Goal: Task Accomplishment & Management: Use online tool/utility

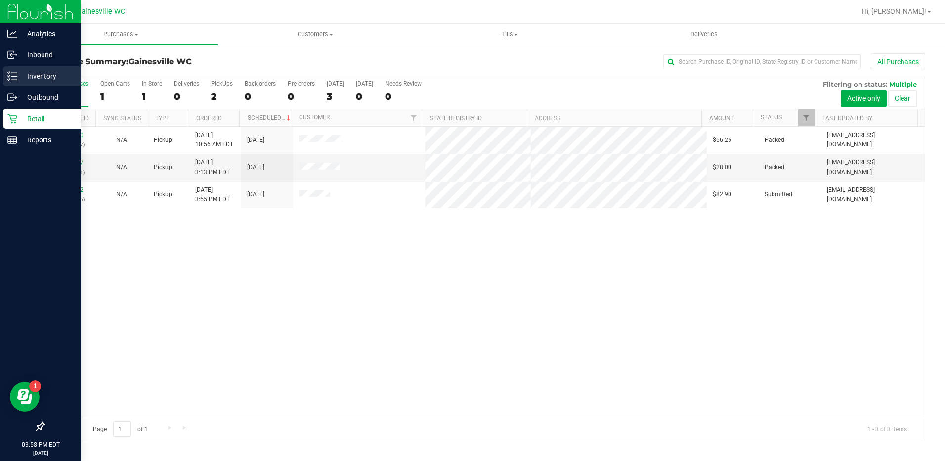
click at [34, 75] on p "Inventory" at bounding box center [46, 76] width 59 height 12
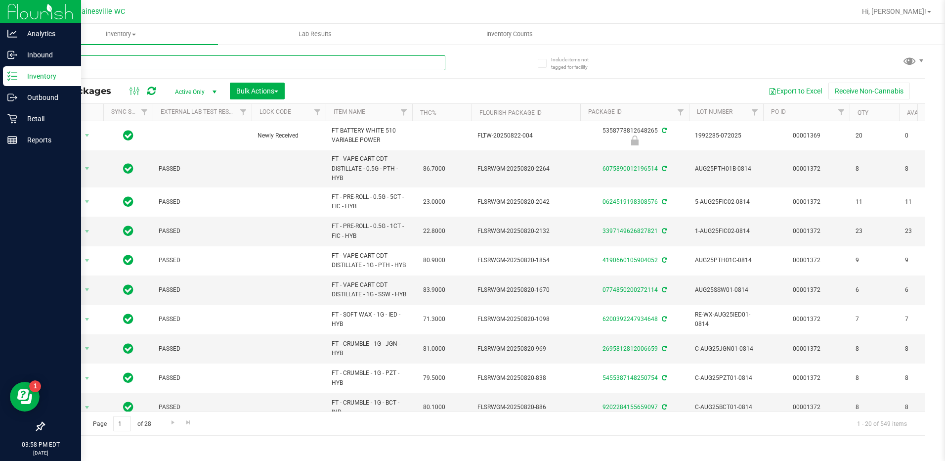
click at [97, 63] on input "text" at bounding box center [244, 62] width 402 height 15
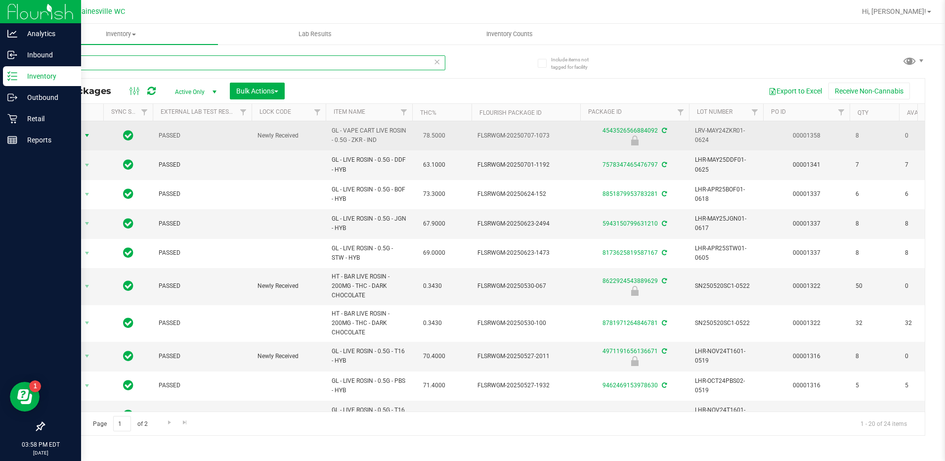
type input "live"
click at [86, 136] on span "select" at bounding box center [87, 135] width 8 height 8
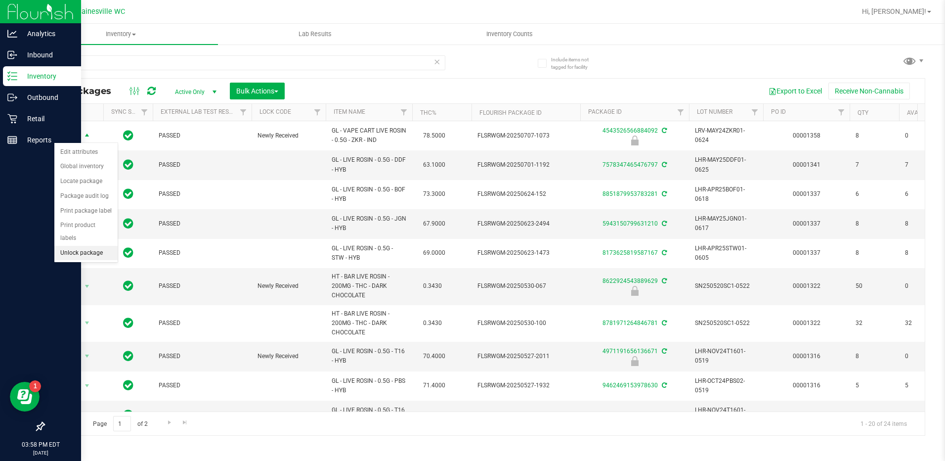
click at [74, 246] on li "Unlock package" at bounding box center [85, 253] width 63 height 15
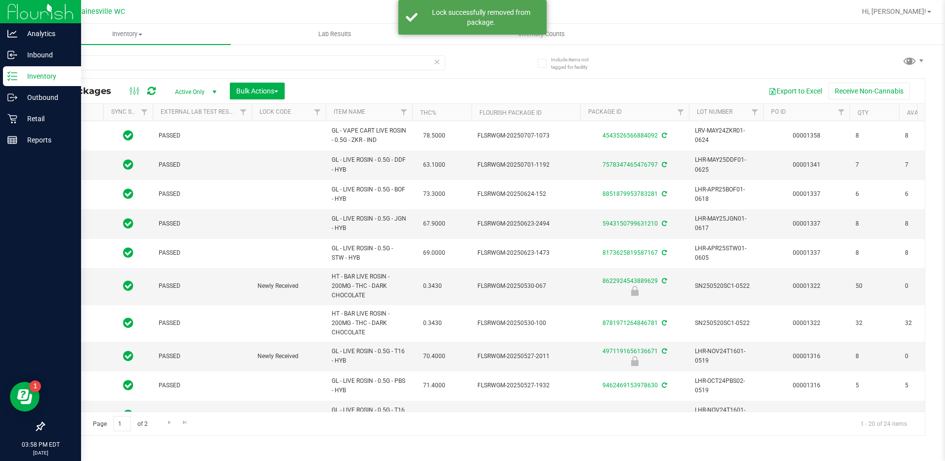
type input "[DATE]"
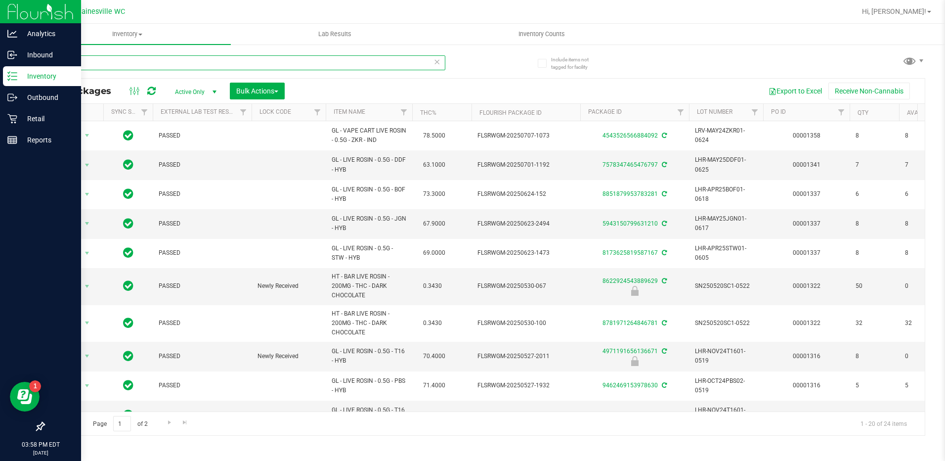
click at [114, 66] on input "live" at bounding box center [244, 62] width 402 height 15
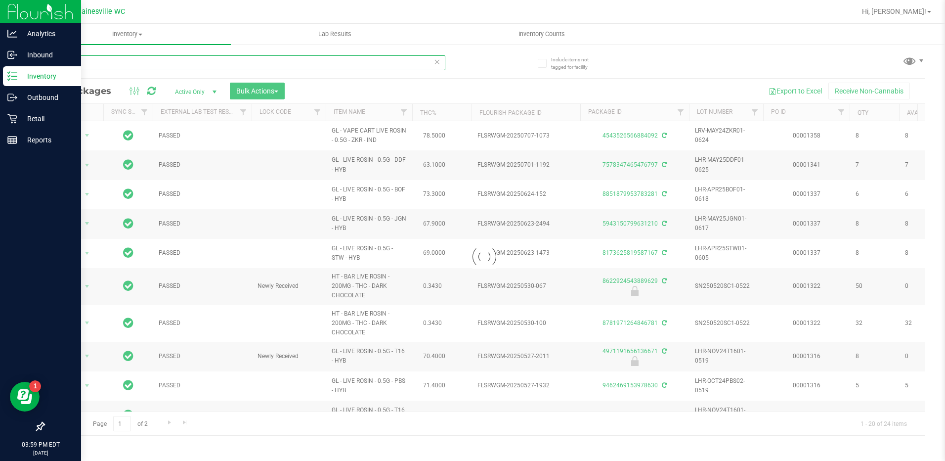
type input "l"
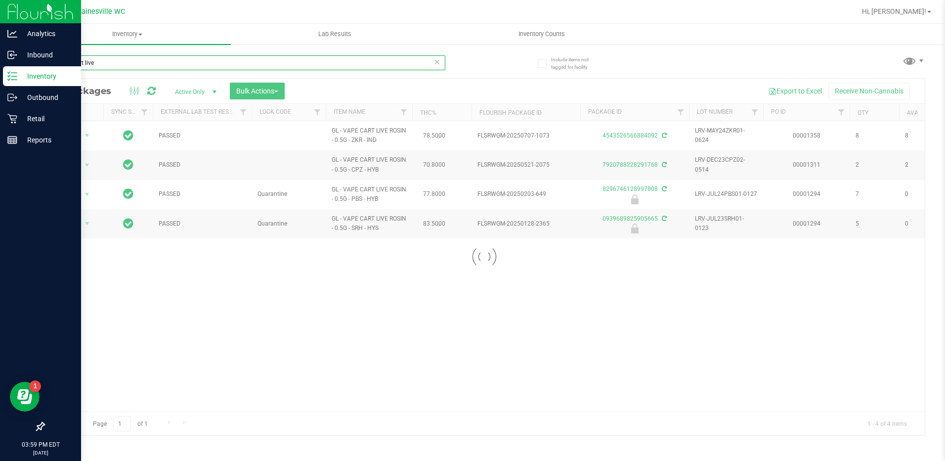
type input "vape cart live"
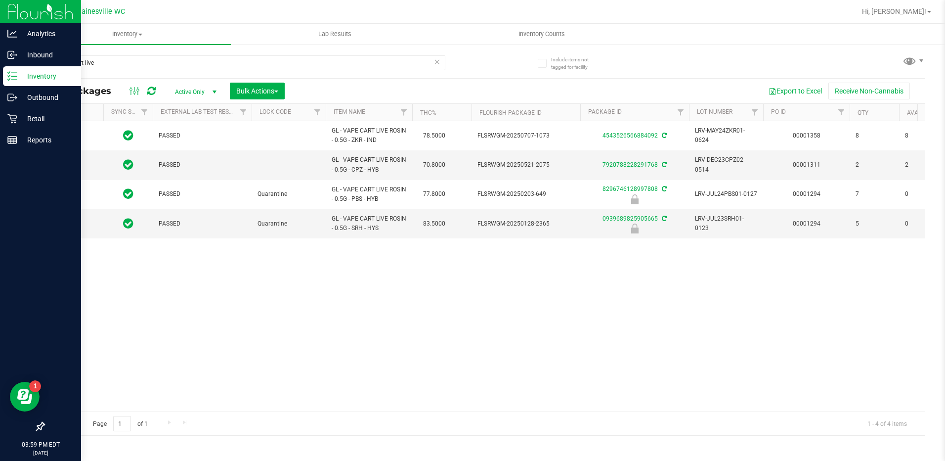
click at [196, 93] on span "Active Only" at bounding box center [194, 92] width 54 height 14
click at [187, 150] on li "All" at bounding box center [193, 151] width 53 height 15
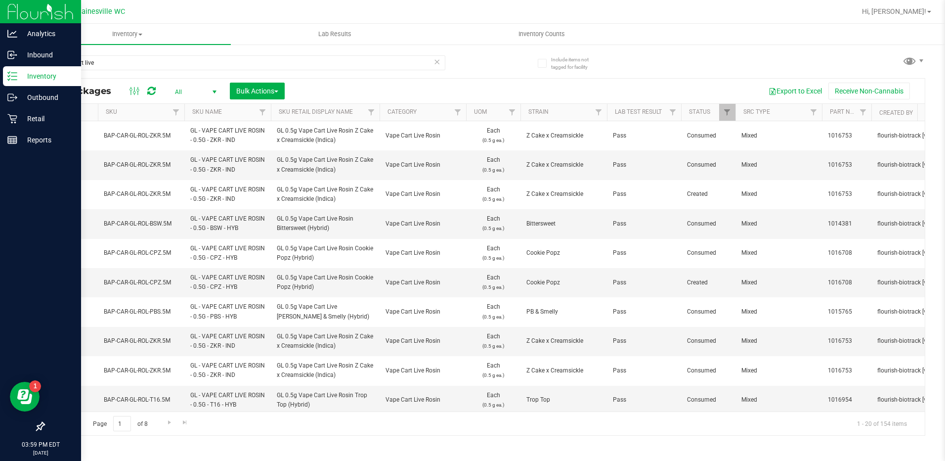
scroll to position [0, 1061]
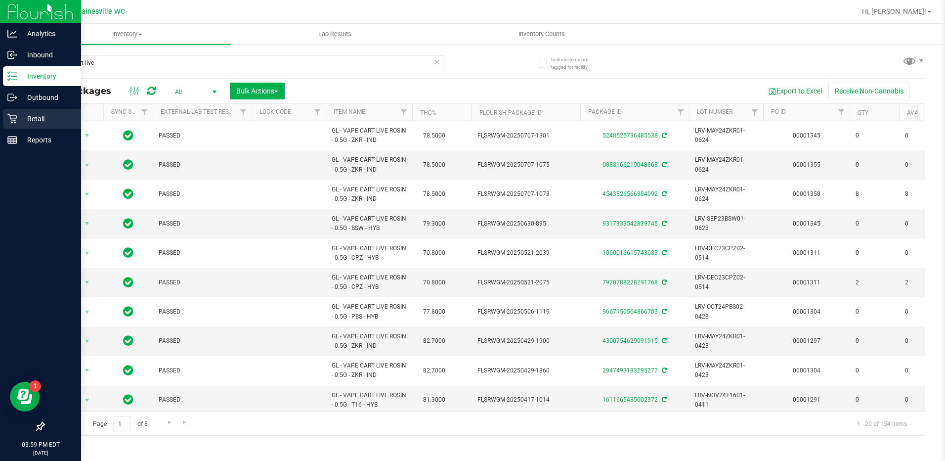
click at [20, 115] on p "Retail" at bounding box center [46, 119] width 59 height 12
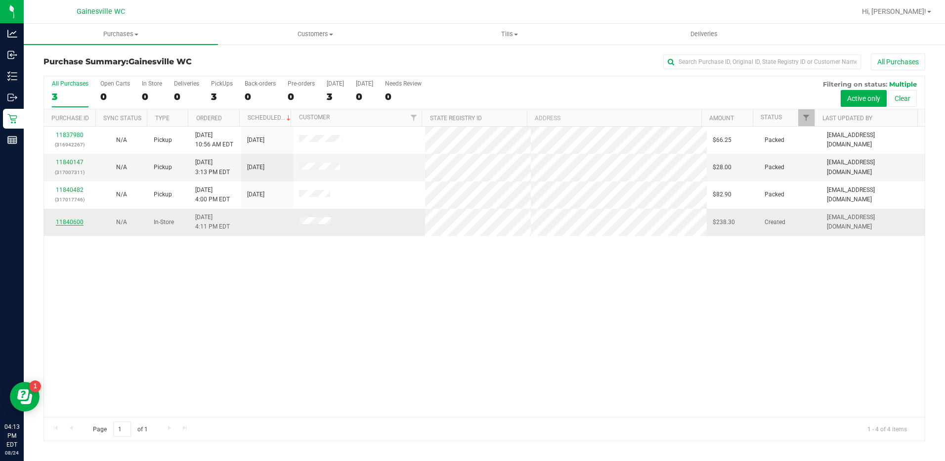
click at [71, 221] on link "11840600" at bounding box center [70, 221] width 28 height 7
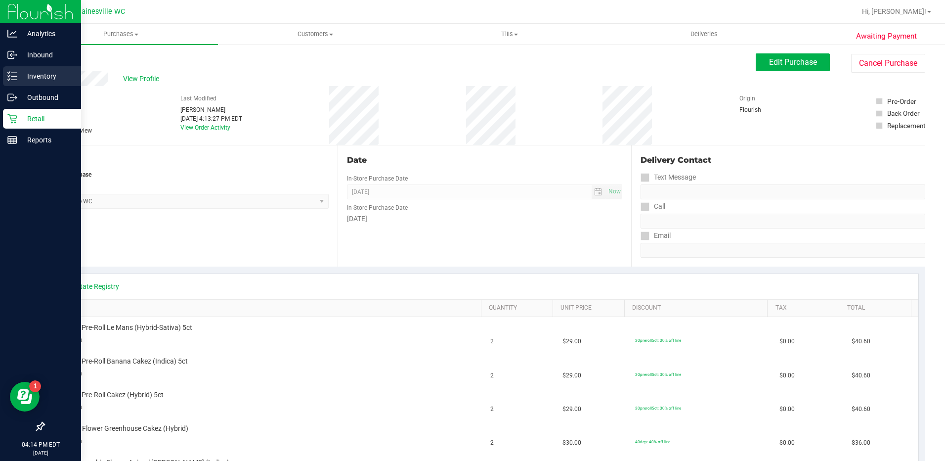
click at [34, 80] on p "Inventory" at bounding box center [46, 76] width 59 height 12
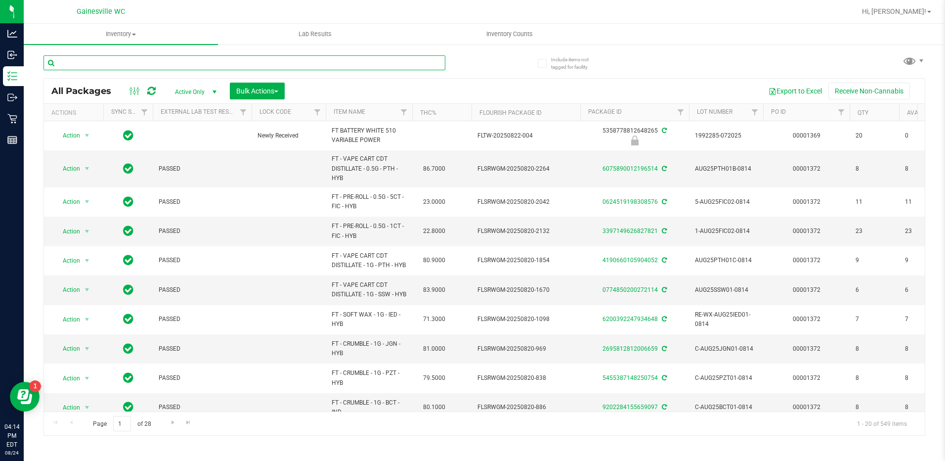
click at [226, 64] on input "text" at bounding box center [244, 62] width 402 height 15
type input "3957148299920434"
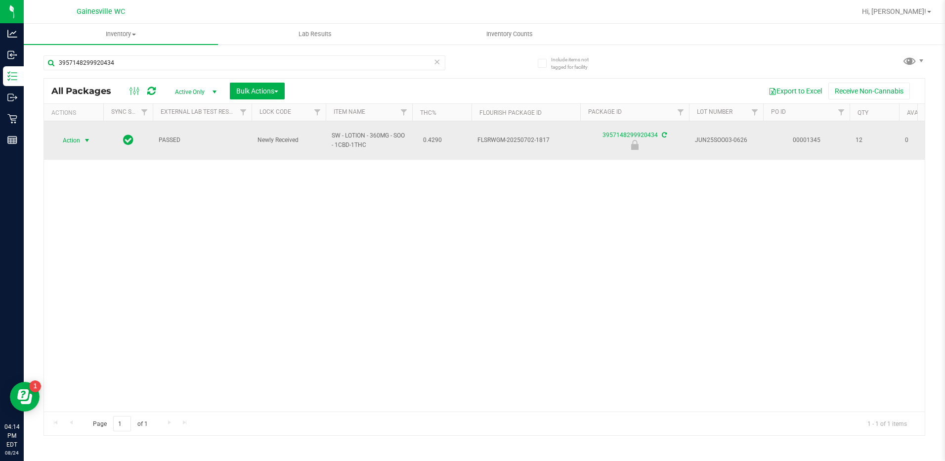
click at [85, 139] on span "select" at bounding box center [87, 140] width 8 height 8
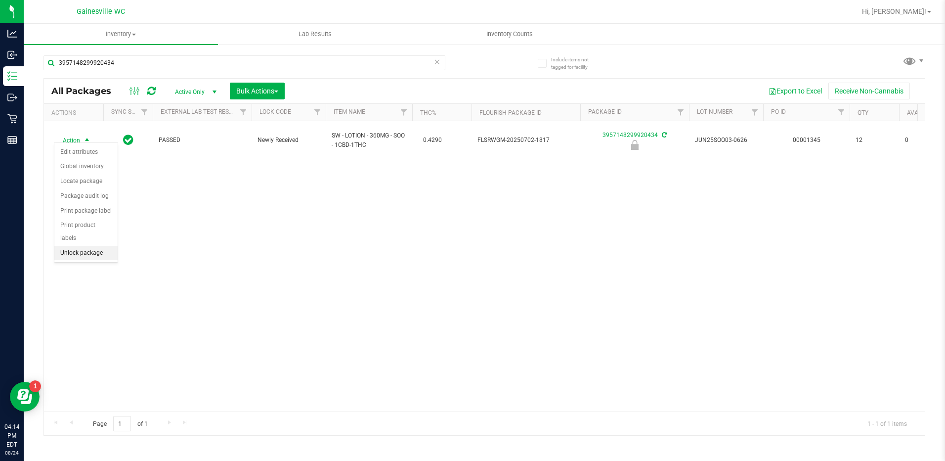
click at [77, 246] on li "Unlock package" at bounding box center [85, 253] width 63 height 15
